Goal: Find specific page/section: Find specific page/section

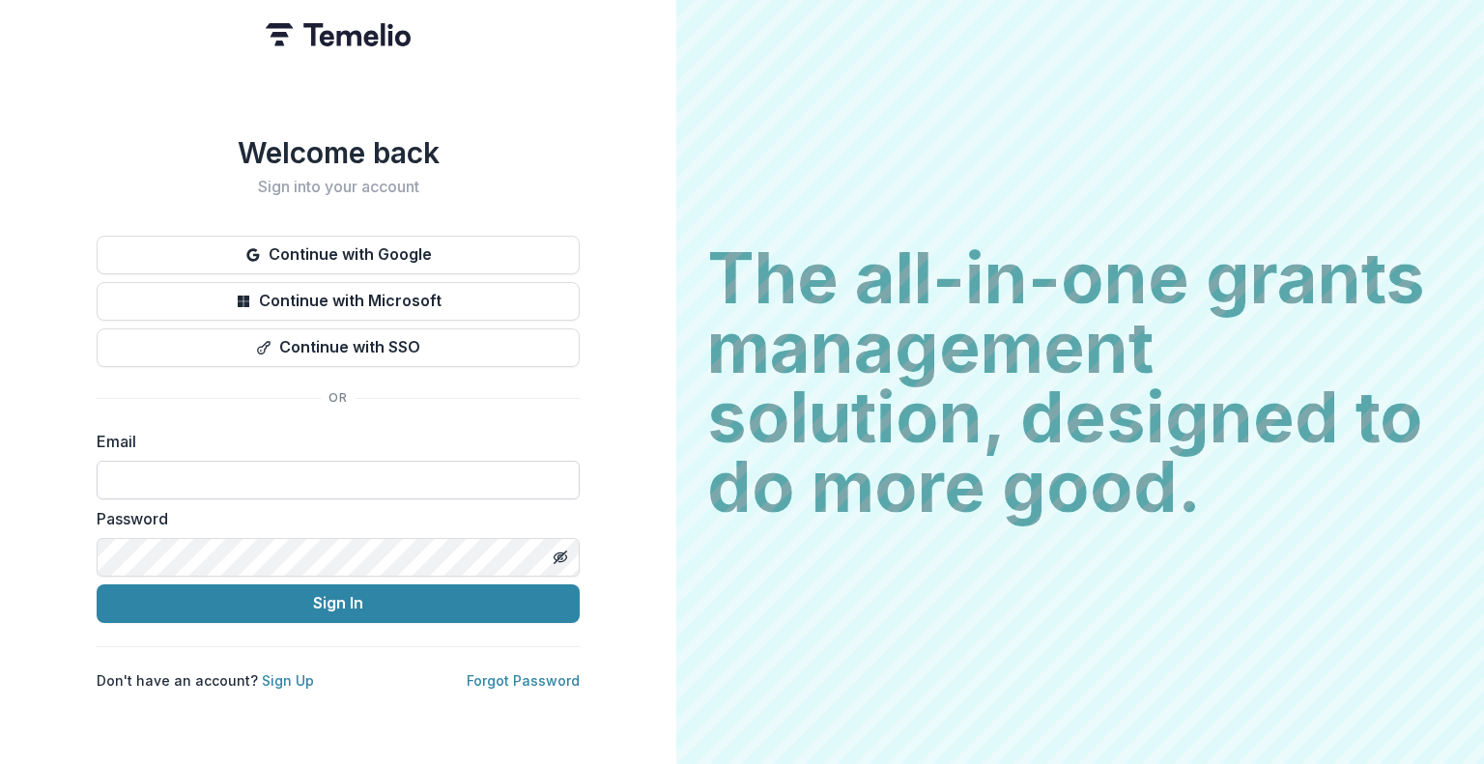
click at [456, 468] on input at bounding box center [338, 480] width 483 height 39
type input "**********"
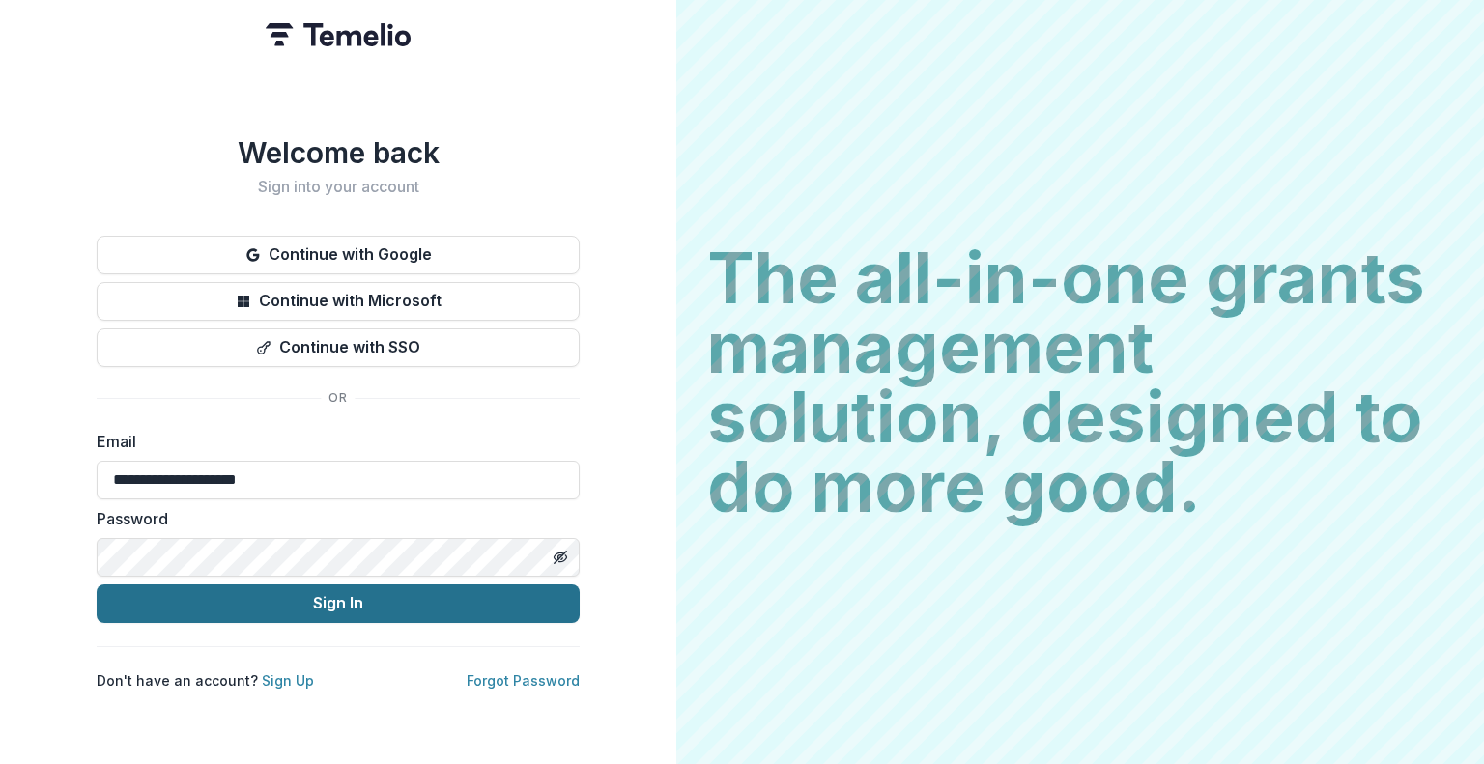
click at [311, 598] on button "Sign In" at bounding box center [338, 604] width 483 height 39
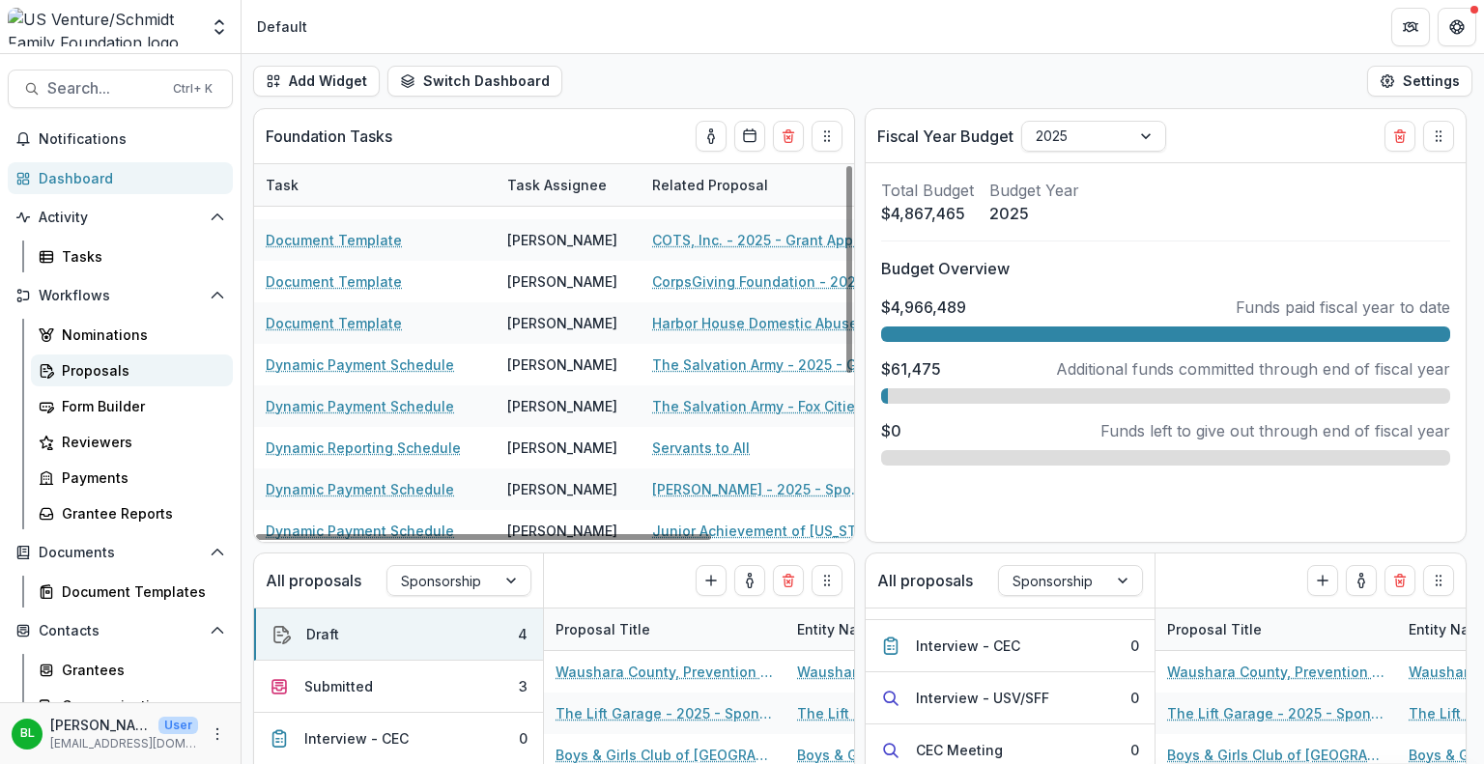
click at [104, 370] on div "Proposals" at bounding box center [140, 370] width 156 height 20
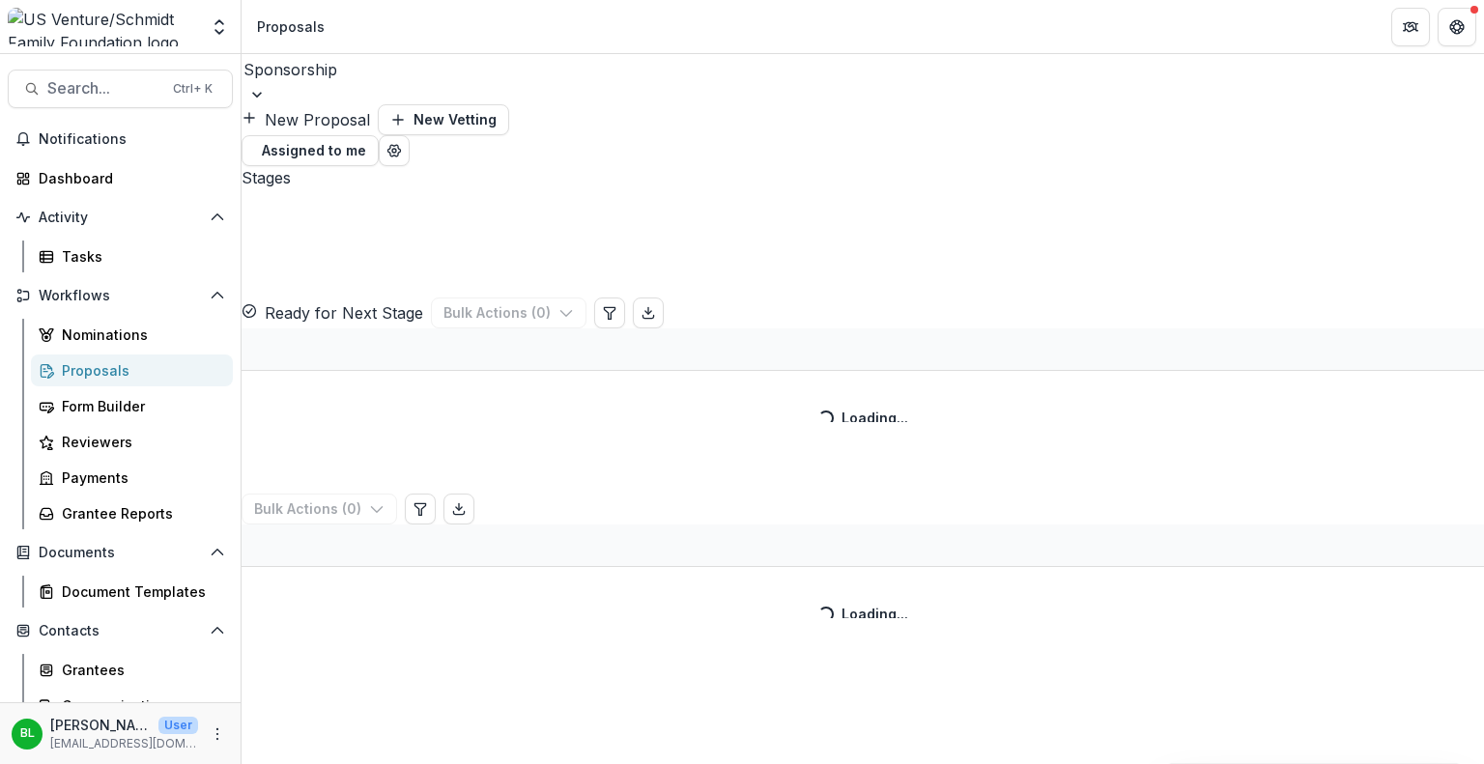
click at [421, 85] on div at bounding box center [863, 94] width 1243 height 19
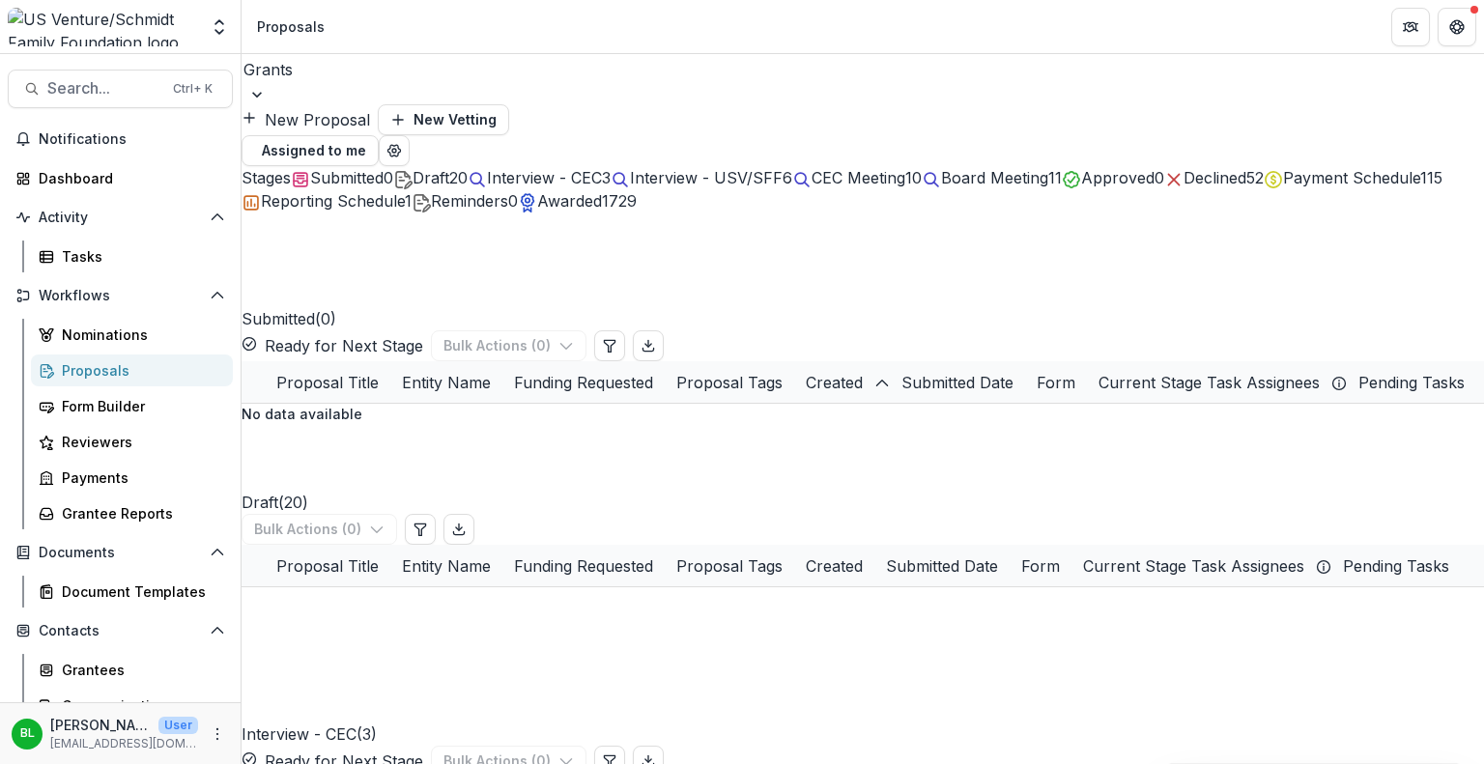
click at [783, 173] on span "Interview - USV/SFF" at bounding box center [706, 177] width 153 height 19
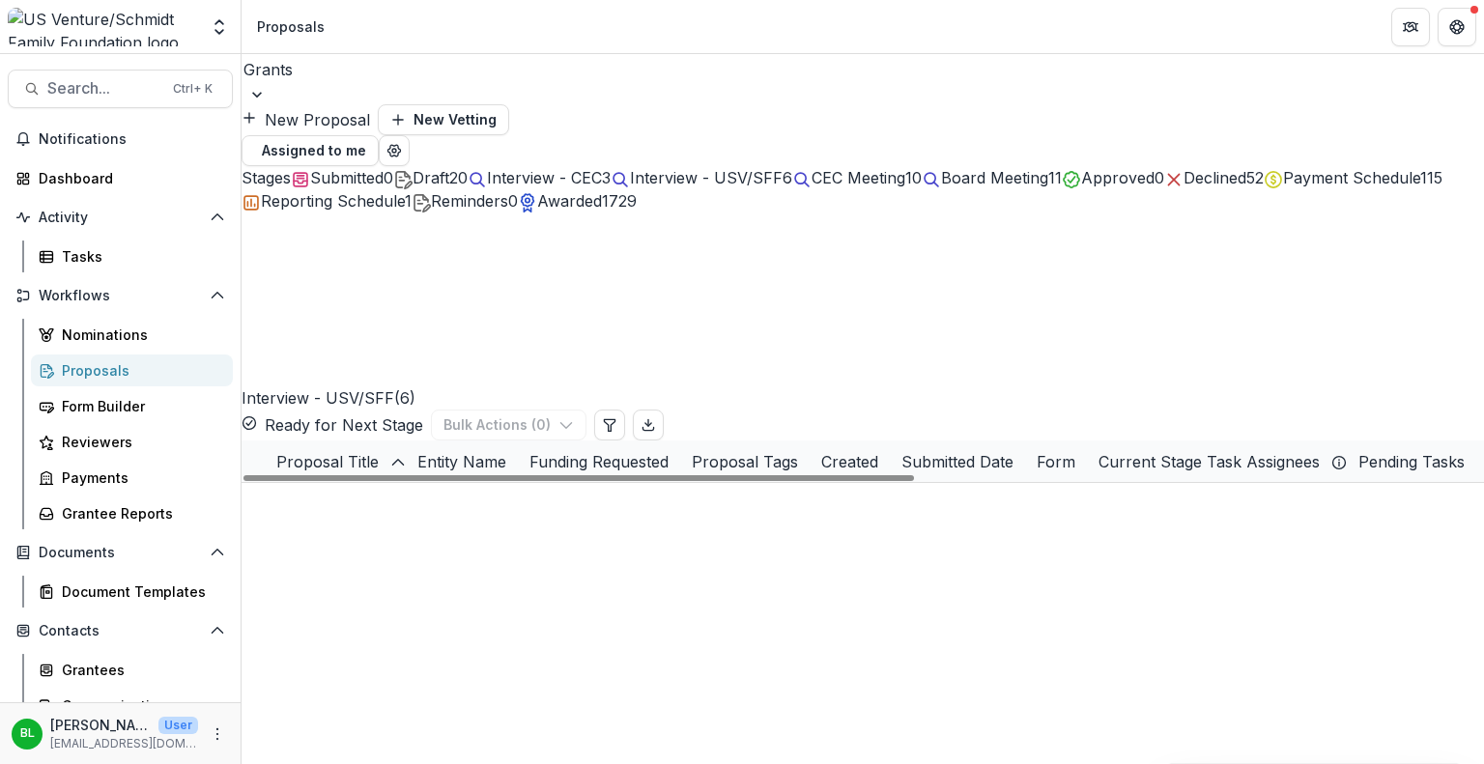
drag, startPoint x: 483, startPoint y: 480, endPoint x: 446, endPoint y: 482, distance: 37.7
click at [446, 619] on link "Mooring Programs, Inc. dba Apricity - 2025 - Grant Application" at bounding box center [553, 629] width 420 height 20
